Goal: Communication & Community: Answer question/provide support

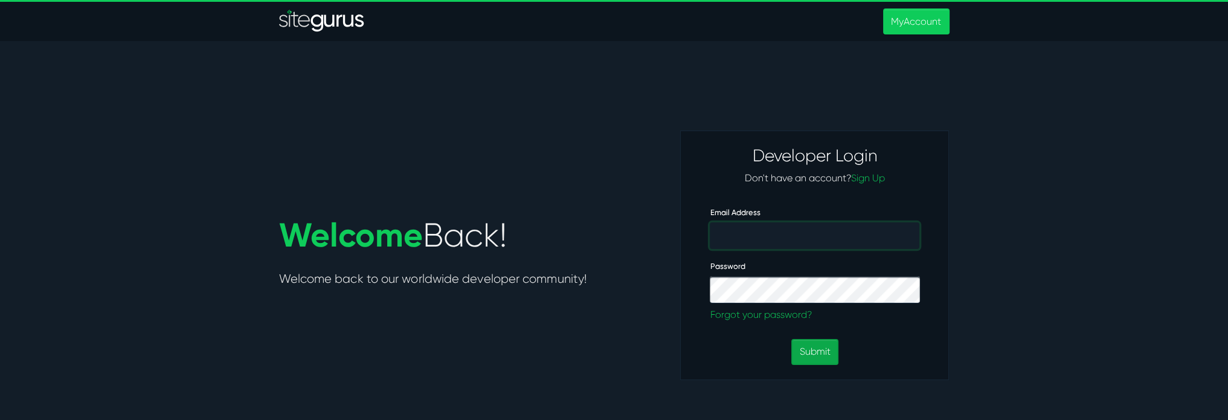
type input "[PERSON_NAME][EMAIL_ADDRESS][PERSON_NAME][DOMAIN_NAME]"
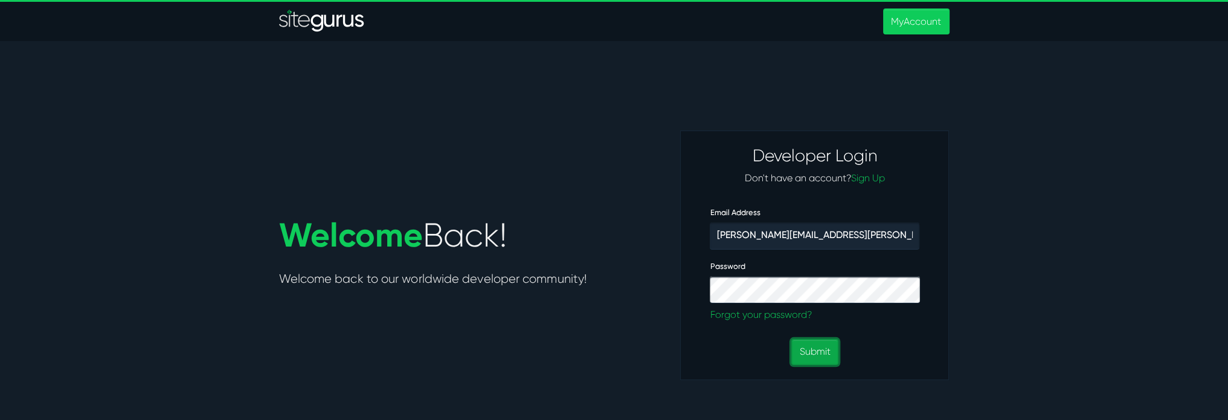
click at [822, 350] on button "Submit" at bounding box center [814, 352] width 47 height 26
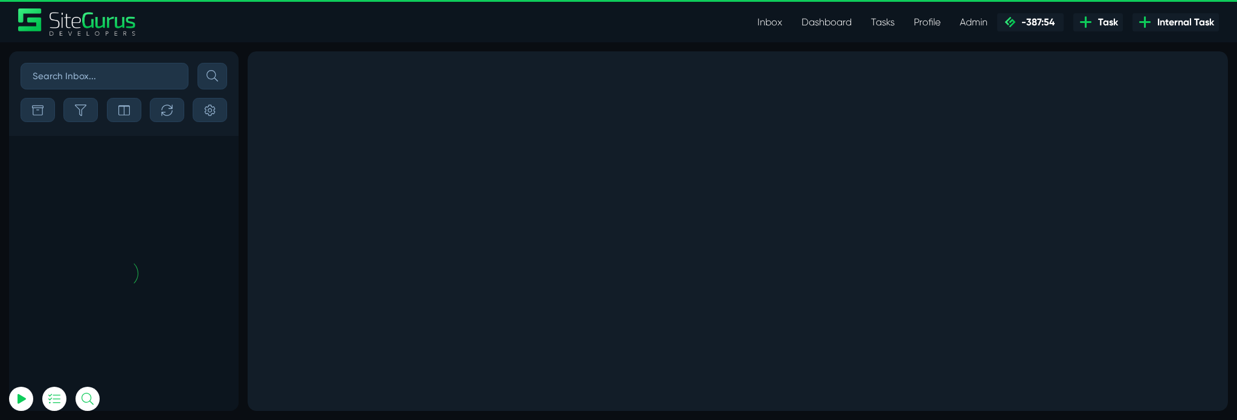
scroll to position [-6030, 0]
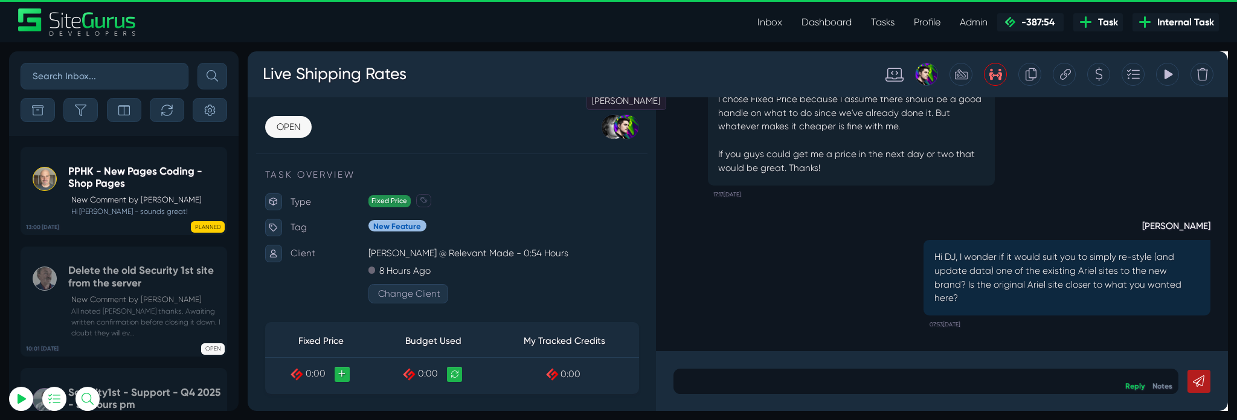
click at [639, 129] on div at bounding box center [646, 131] width 27 height 27
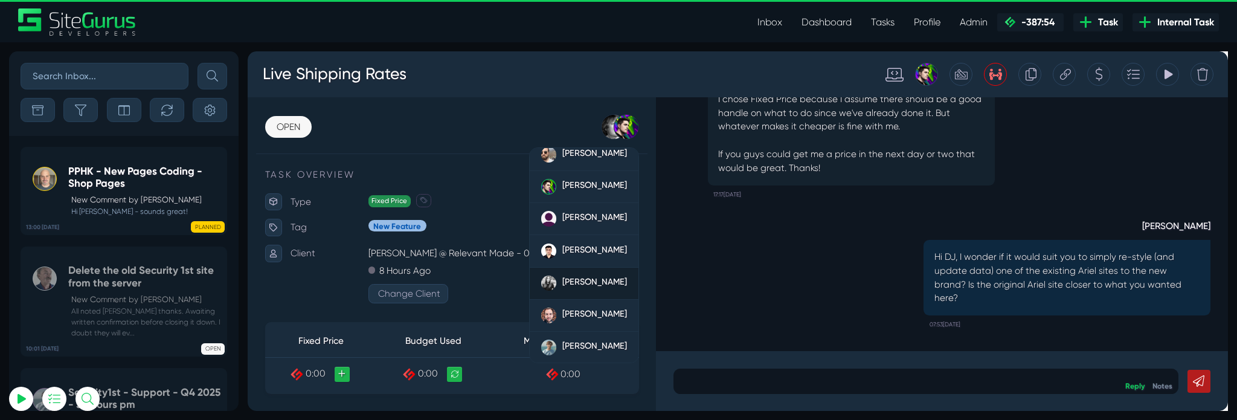
scroll to position [85, 0]
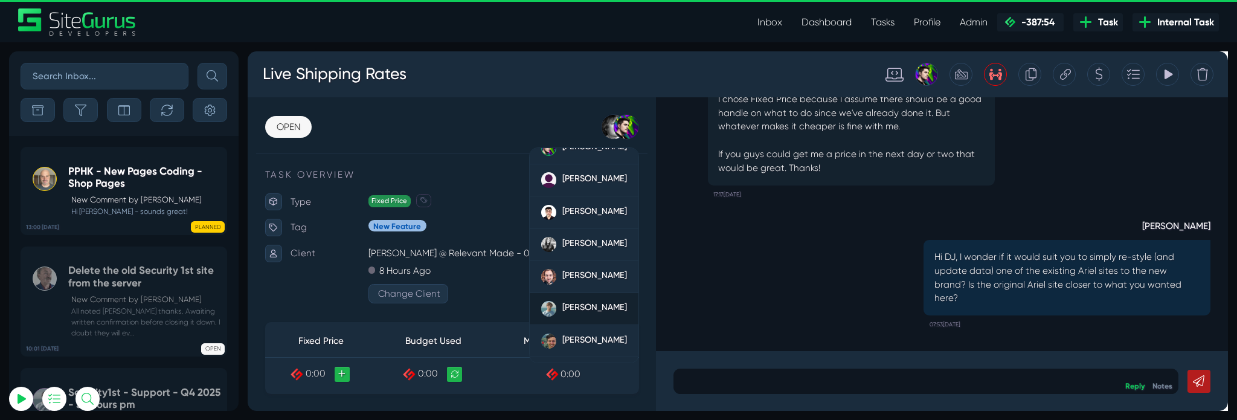
click at [594, 315] on span "[PERSON_NAME]" at bounding box center [613, 320] width 68 height 11
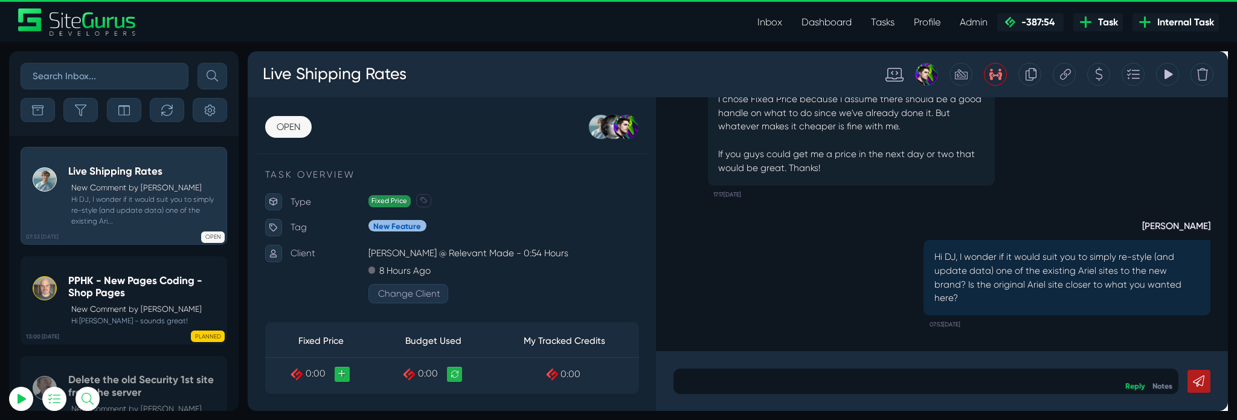
type input "matt.jones@wysi.co.uk"
click at [845, 385] on div at bounding box center [962, 398] width 532 height 27
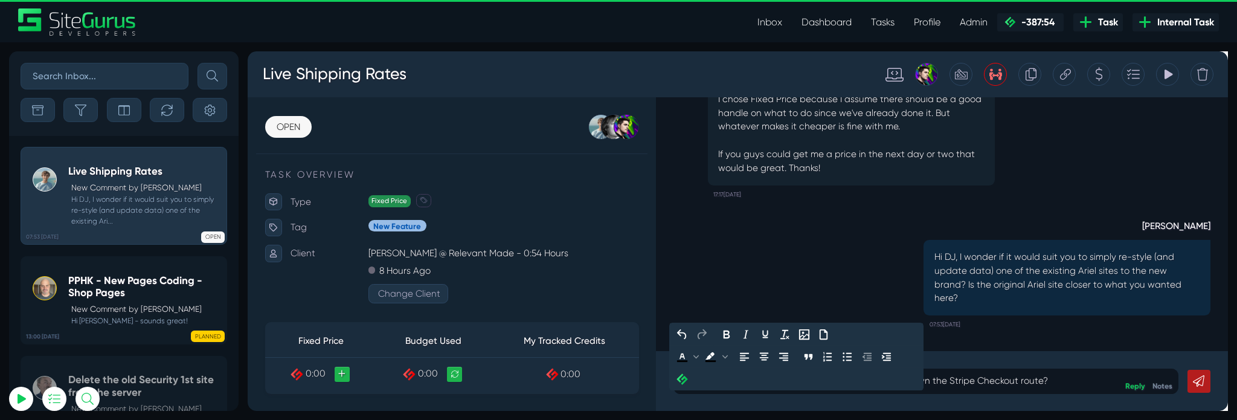
click at [1128, 406] on div "Is there a specific reason why you didn't want to go down the Stripe Checkout r…" at bounding box center [962, 398] width 532 height 27
click at [1236, 396] on link at bounding box center [1249, 398] width 24 height 24
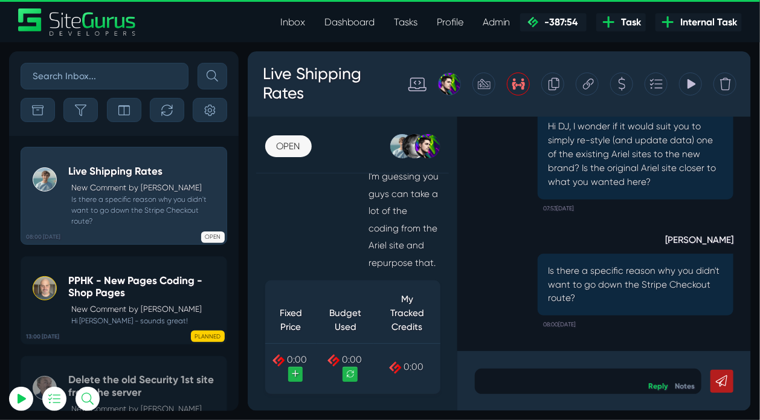
scroll to position [0, 0]
click at [638, 234] on div "Matt Jones Is there a specific reason why you didn't want to go down the Stripe…" at bounding box center [622, 286] width 272 height 123
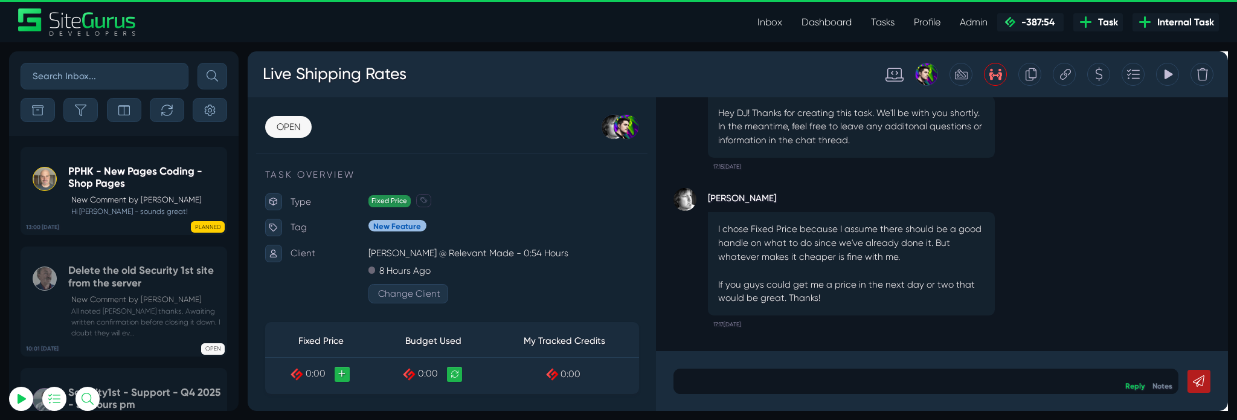
click at [861, 397] on p at bounding box center [962, 398] width 514 height 14
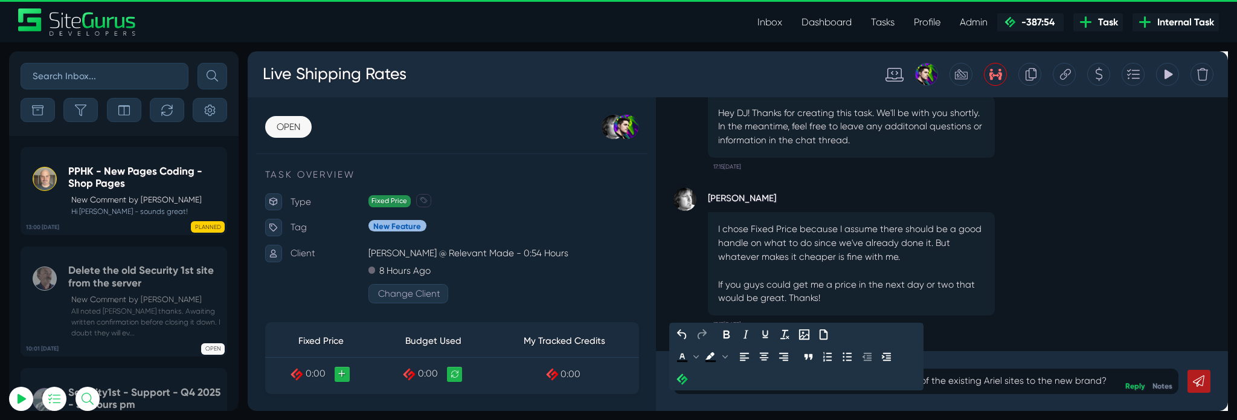
click at [937, 397] on p "Hi DJ, I wonder if it would suit you to simply re-style one of the existing Ari…" at bounding box center [962, 398] width 514 height 14
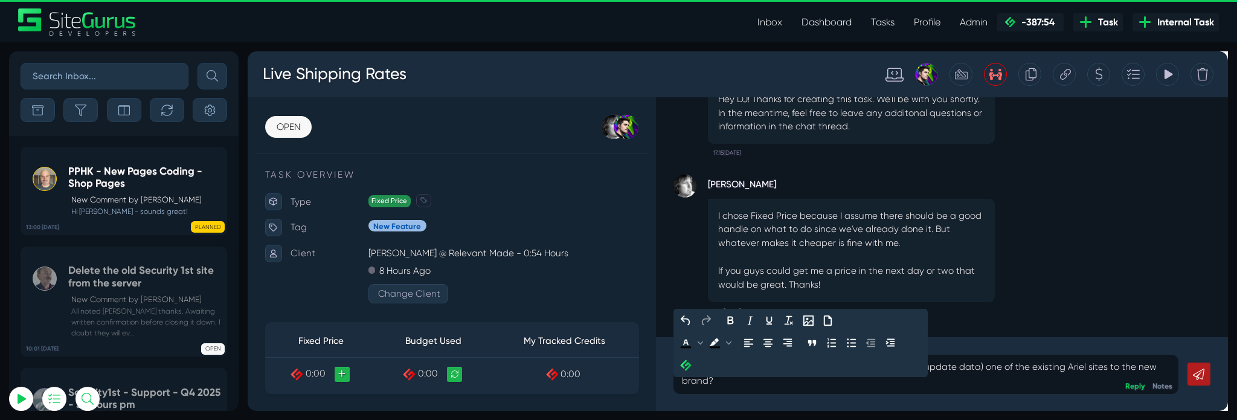
click at [794, 393] on p "Hi DJ, I wonder if it would suit you to simply re-style (and update data) one o…" at bounding box center [962, 390] width 514 height 29
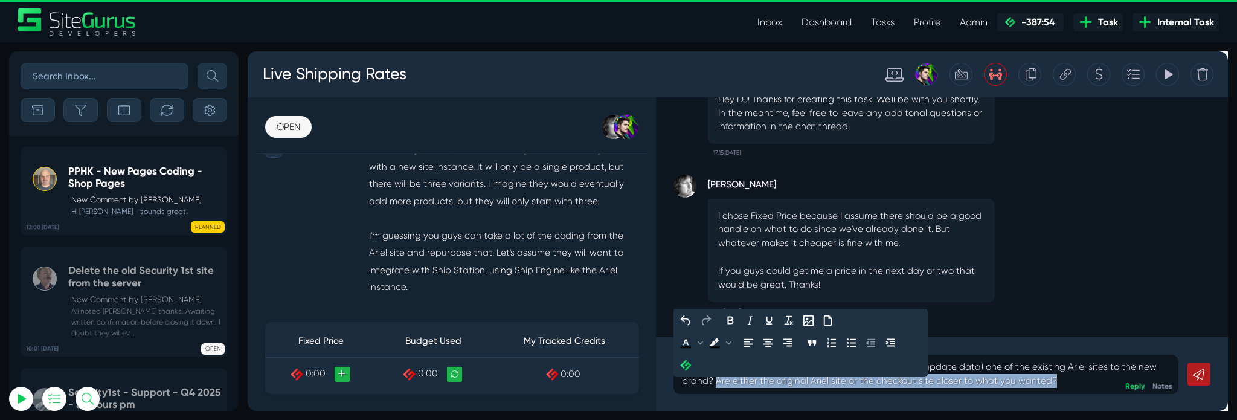
drag, startPoint x: 742, startPoint y: 399, endPoint x: 1097, endPoint y: 414, distance: 355.4
click at [1097, 414] on div "Hi DJ, I wonder if it would suit you to simply re-style (and update data) one o…" at bounding box center [979, 390] width 602 height 77
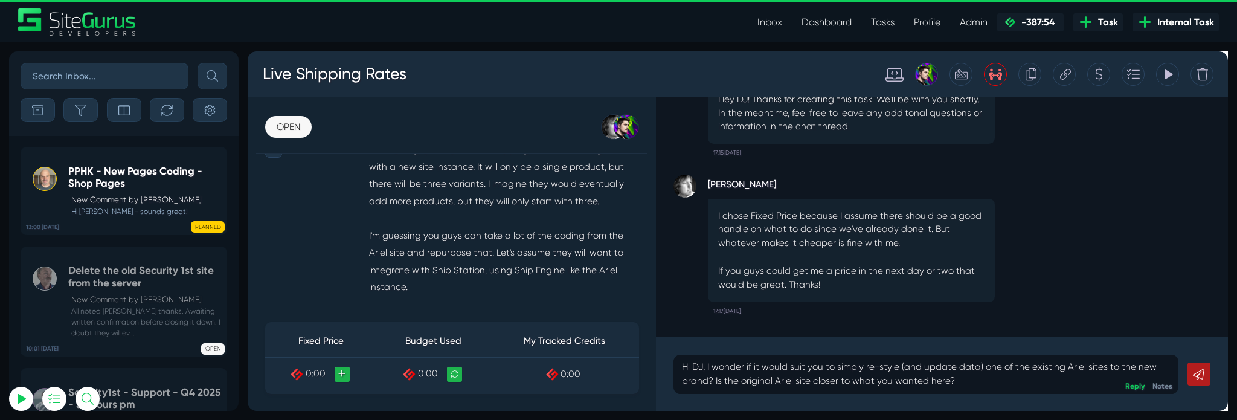
click at [1236, 390] on link at bounding box center [1249, 391] width 24 height 24
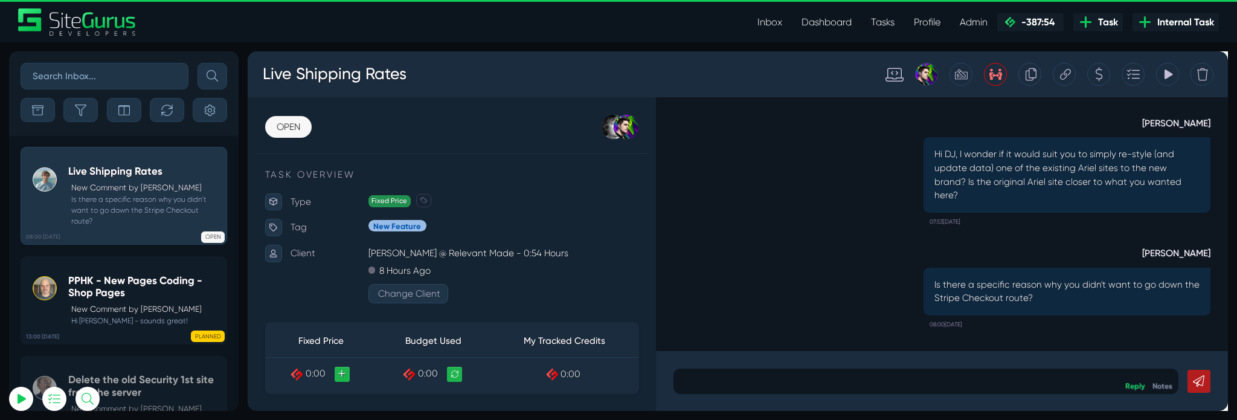
scroll to position [318, 0]
